Goal: Task Accomplishment & Management: Use online tool/utility

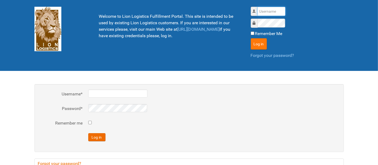
type input "al"
click at [258, 41] on button "Log in" at bounding box center [259, 43] width 16 height 11
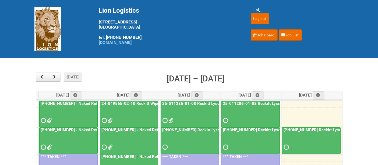
drag, startPoint x: 52, startPoint y: 83, endPoint x: 56, endPoint y: 77, distance: 7.4
click at [53, 82] on div "[DATE] month week [DATE] – [DATE]" at bounding box center [189, 79] width 307 height 14
click at [56, 76] on span "button" at bounding box center [54, 77] width 5 height 4
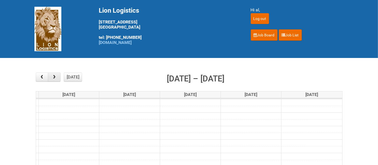
click at [56, 76] on span "button" at bounding box center [54, 77] width 5 height 4
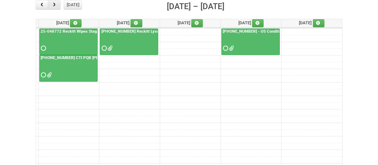
scroll to position [60, 0]
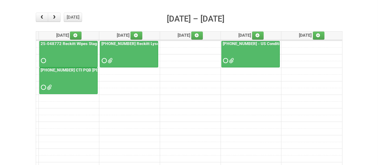
click at [70, 81] on div at bounding box center [68, 82] width 57 height 17
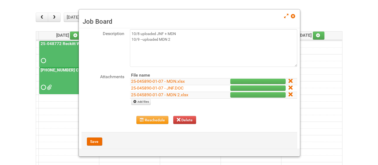
scroll to position [0, 0]
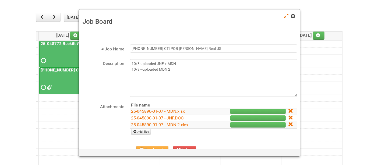
click at [292, 15] on span at bounding box center [293, 16] width 4 height 4
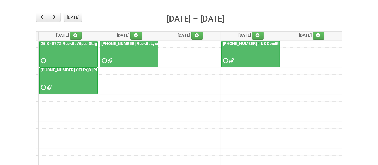
click at [71, 78] on div at bounding box center [68, 82] width 57 height 17
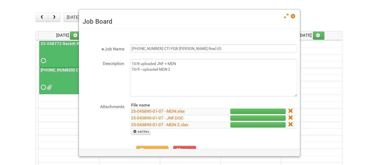
drag, startPoint x: 292, startPoint y: 15, endPoint x: 130, endPoint y: 31, distance: 163.0
click at [292, 15] on span at bounding box center [293, 16] width 4 height 4
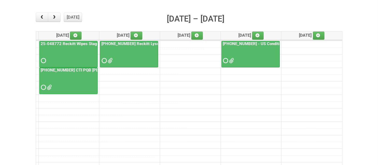
click at [78, 52] on div at bounding box center [68, 55] width 57 height 17
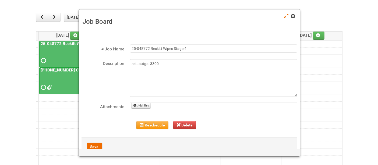
click at [292, 16] on span at bounding box center [293, 16] width 4 height 4
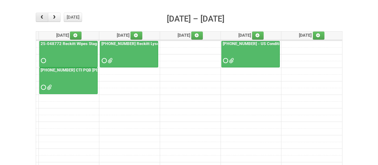
click at [42, 18] on span "button" at bounding box center [41, 17] width 5 height 4
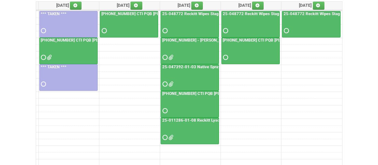
scroll to position [60, 0]
